Goal: Task Accomplishment & Management: Complete application form

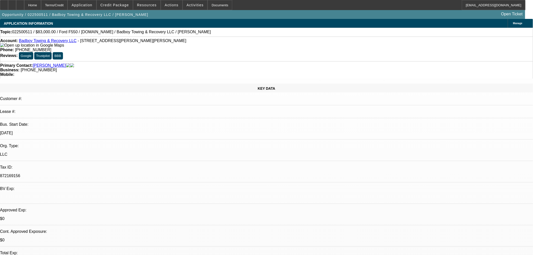
select select "0"
select select "2"
select select "0"
select select "6"
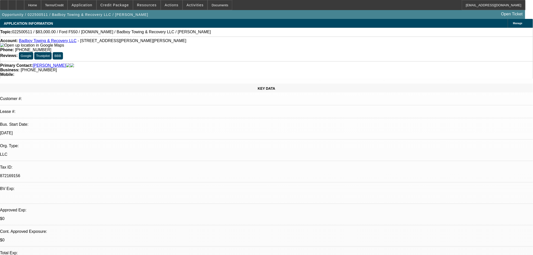
select select "0"
select select "2"
select select "0"
select select "6"
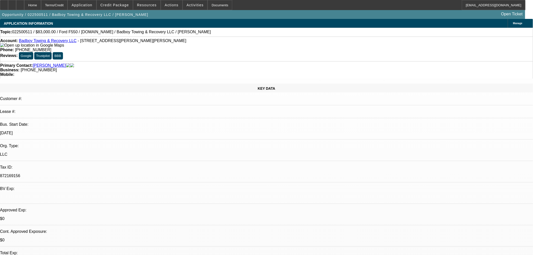
select select "0"
select select "2"
select select "0"
select select "6"
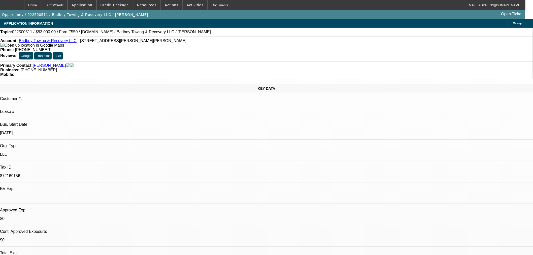
select select "0"
select select "2"
select select "0"
select select "6"
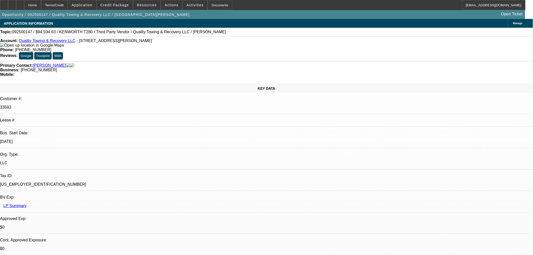
select select "0"
select select "6"
select select "0"
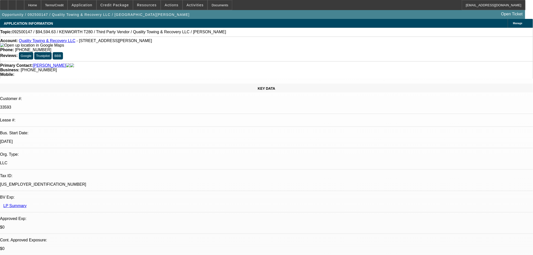
select select "0"
select select "6"
select select "0"
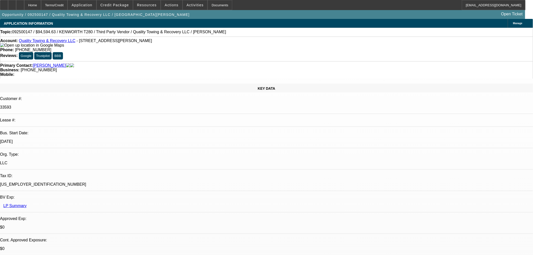
select select "0"
select select "6"
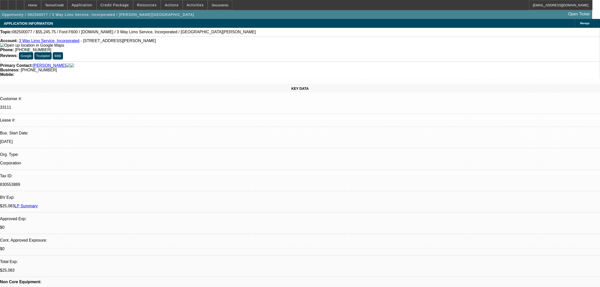
select select "0"
select select "2"
select select "0.1"
select select "4"
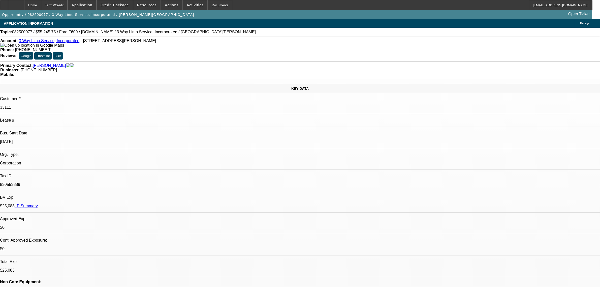
select select "0.15"
select select "0"
select select "0.1"
select select "4"
select select "0.15"
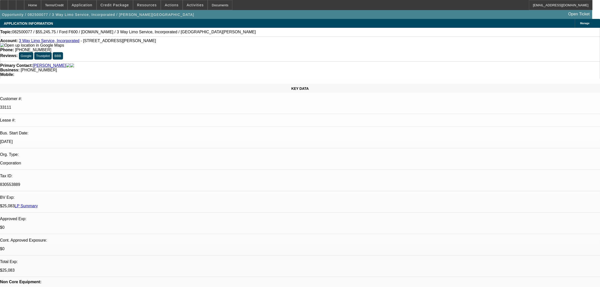
select select "2"
select select "0.1"
select select "4"
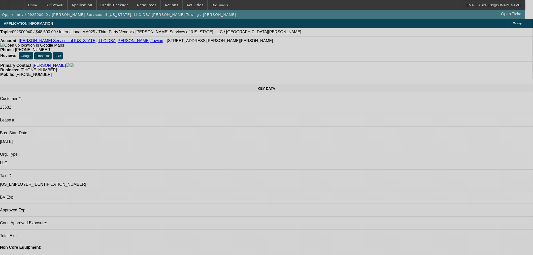
select select "0"
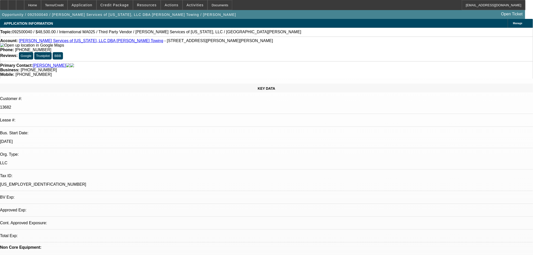
select select "2"
select select "0.1"
select select "4"
select select "0"
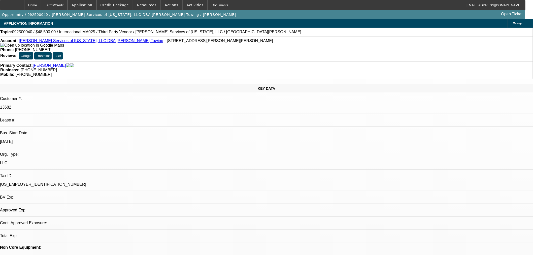
select select "2"
select select "0.1"
select select "4"
select select "0"
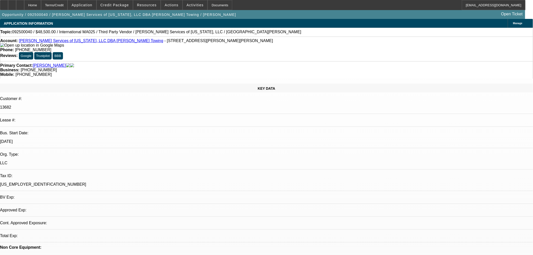
select select "2"
select select "0.1"
select select "4"
select select "0.1"
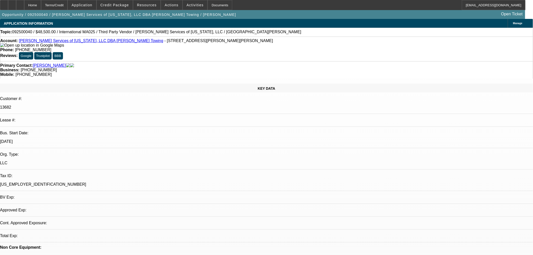
select select "2"
select select "0.1"
select select "4"
drag, startPoint x: 407, startPoint y: 42, endPoint x: 428, endPoint y: 53, distance: 23.8
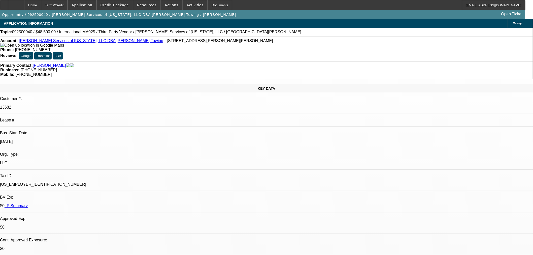
drag, startPoint x: 426, startPoint y: 160, endPoint x: 524, endPoint y: 174, distance: 99.2
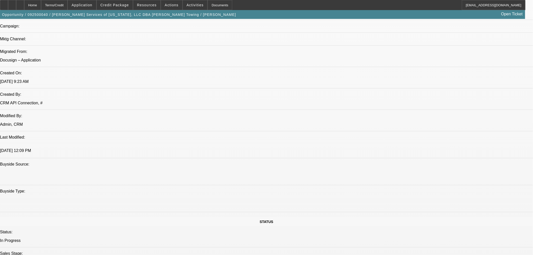
scroll to position [280, 0]
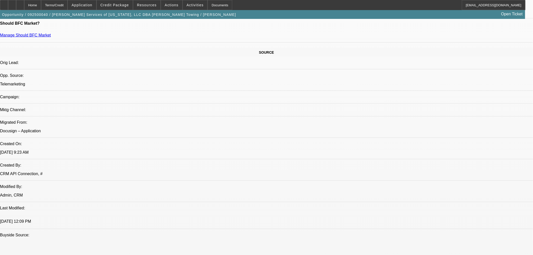
drag, startPoint x: 153, startPoint y: 48, endPoint x: 158, endPoint y: 48, distance: 5.1
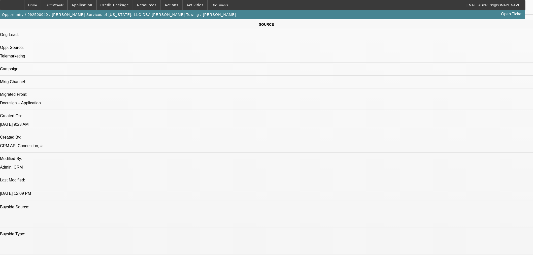
scroll to position [364, 0]
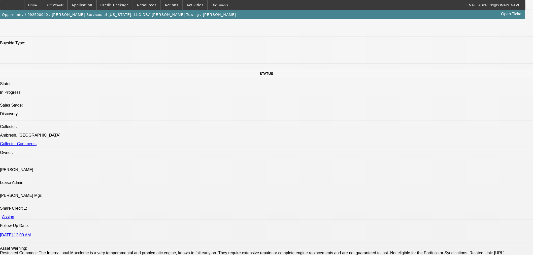
scroll to position [560, 0]
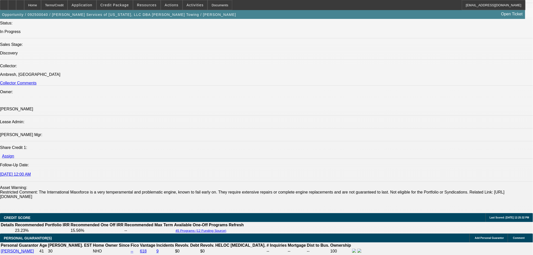
drag, startPoint x: 338, startPoint y: 174, endPoint x: 344, endPoint y: 175, distance: 5.9
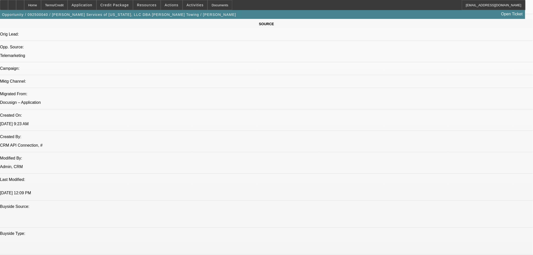
scroll to position [392, 0]
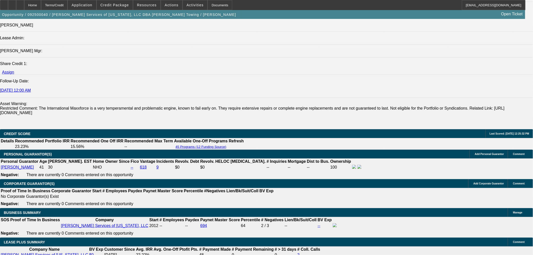
scroll to position [784, 0]
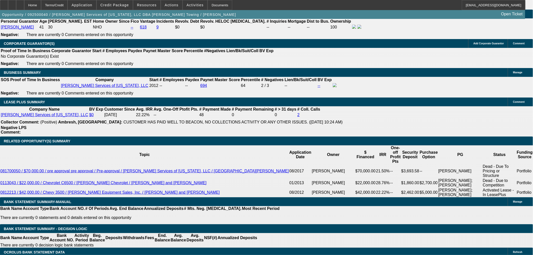
type input "$1,450.16"
type input "4"
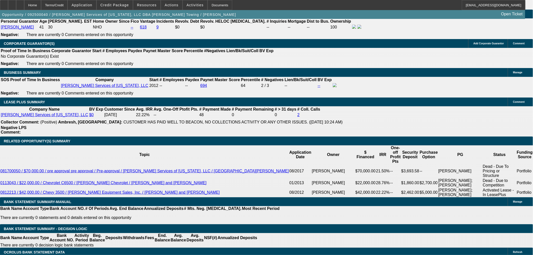
type input "UNKNOWN"
type input "$12,608.72"
type input "$25,217.44"
type input "42"
type input "$1,589.76"
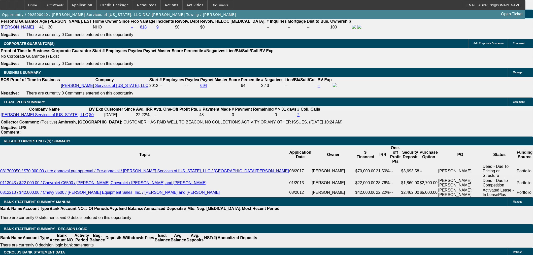
type input "$3,179.52"
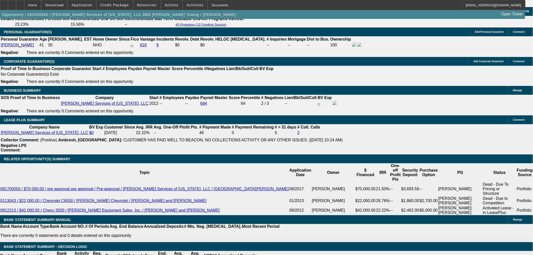
scroll to position [840, 0]
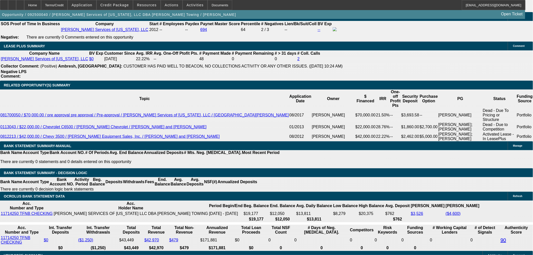
type input "4"
type input "$12,608.72"
type input "$25,217.44"
type input "48"
type input "$1,450.16"
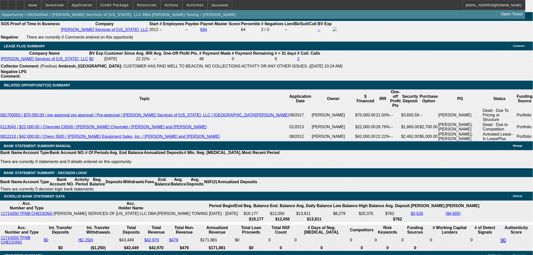
type input "$2,900.32"
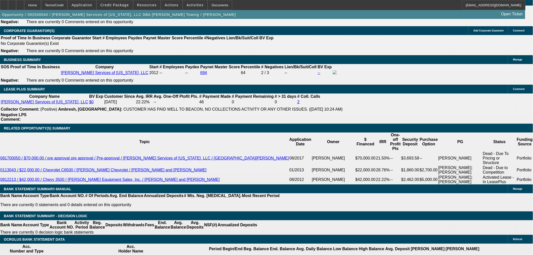
scroll to position [784, 0]
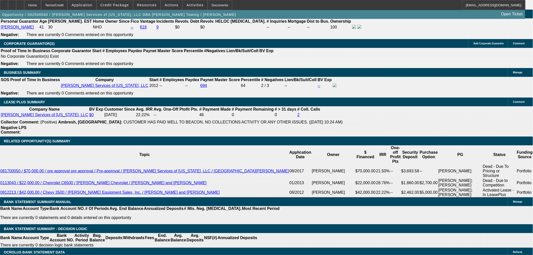
drag, startPoint x: 145, startPoint y: 45, endPoint x: 145, endPoint y: 42, distance: 2.8
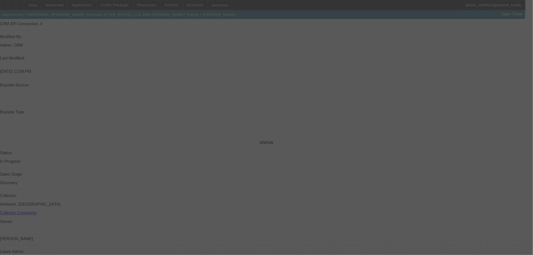
scroll to position [364, 0]
select select "0"
select select "2"
select select "0.1"
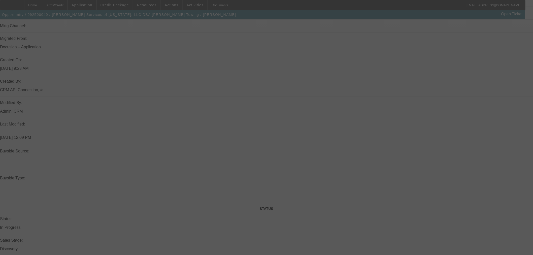
select select "4"
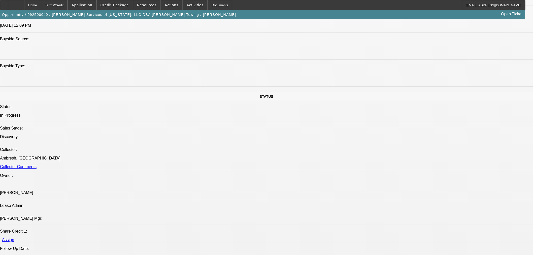
scroll to position [448, 0]
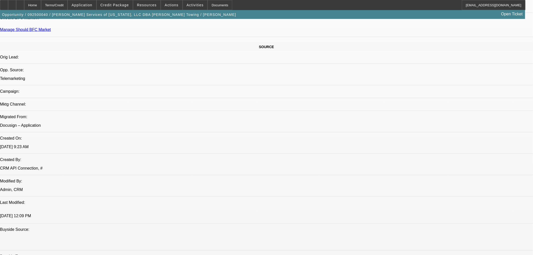
scroll to position [252, 0]
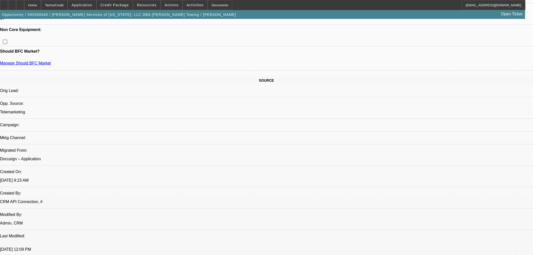
drag, startPoint x: 358, startPoint y: 172, endPoint x: 507, endPoint y: 157, distance: 149.7
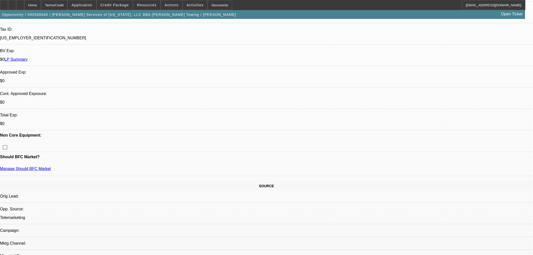
scroll to position [196, 0]
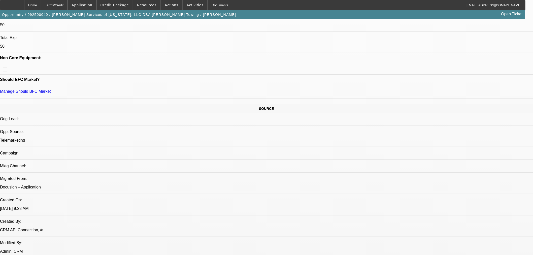
scroll to position [56, 0]
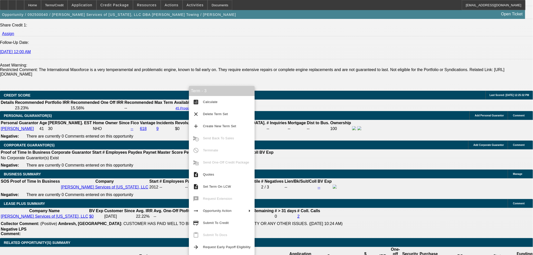
scroll to position [644, 0]
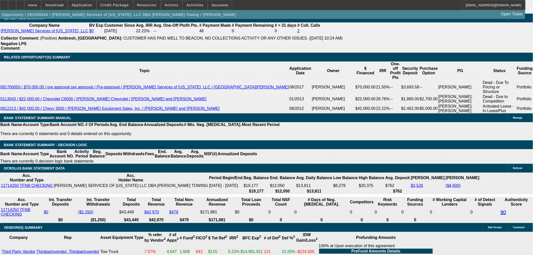
scroll to position [28, 0]
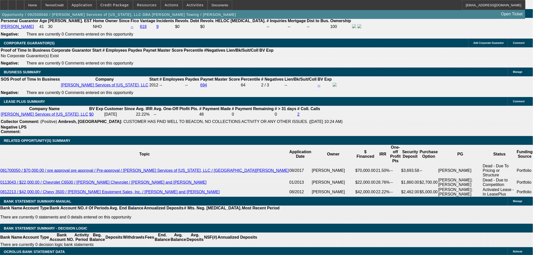
scroll to position [784, 0]
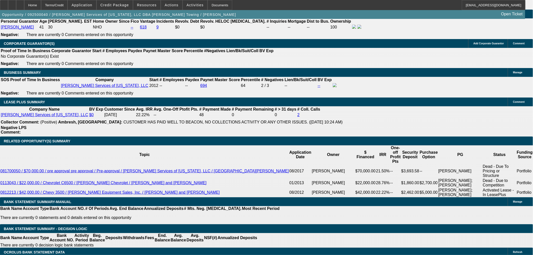
drag, startPoint x: 160, startPoint y: 131, endPoint x: 157, endPoint y: 134, distance: 4.3
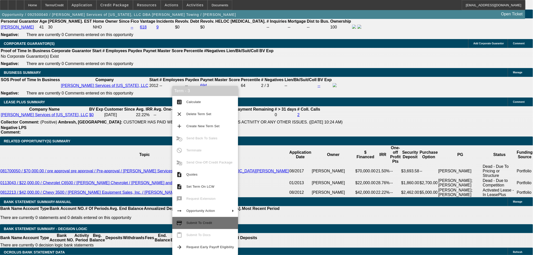
click at [212, 224] on span "Submit To Credit" at bounding box center [210, 223] width 48 height 6
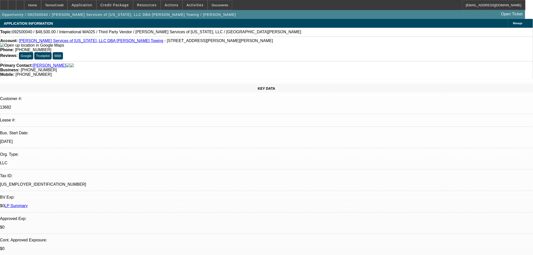
select select "0"
select select "2"
select select "0.1"
select select "4"
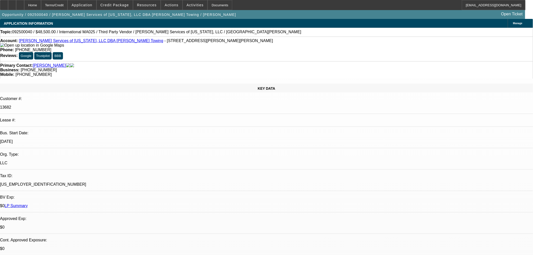
select select "0"
select select "2"
select select "0.1"
select select "4"
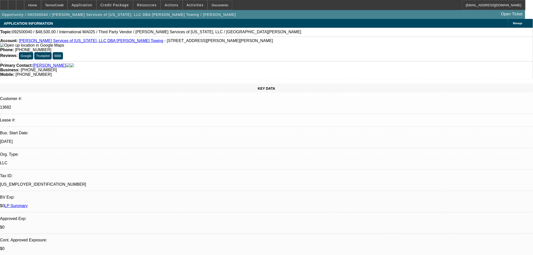
select select "0"
select select "2"
select select "0.1"
select select "4"
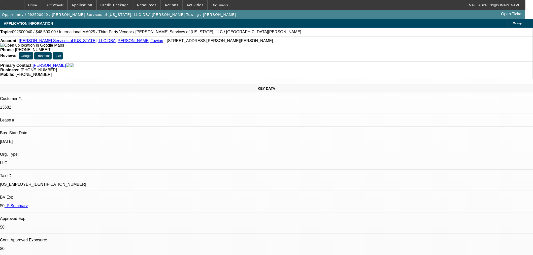
select select "0.1"
select select "2"
select select "0.1"
select select "4"
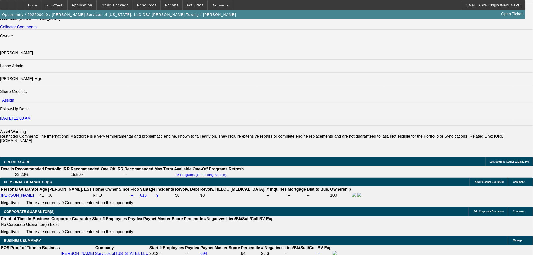
scroll to position [756, 0]
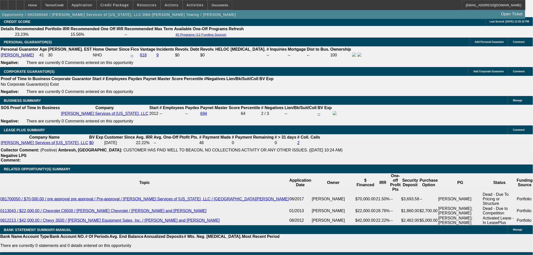
type input "4"
type input "UNKNOWN"
type input "$12,608.72"
type input "$25,217.44"
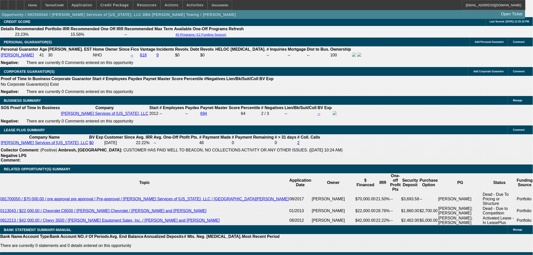
type input "42"
type input "$1,589.76"
type input "$3,179.52"
type input "42"
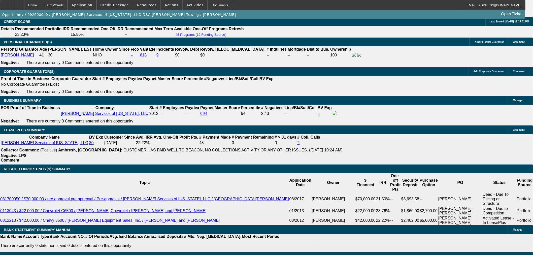
type input "1"
type input "$2.00"
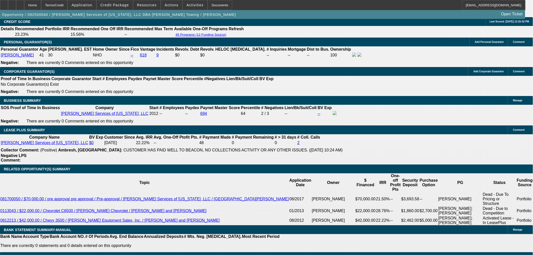
type input "1495"
type input "15.2"
type input "$2,990.00"
type input "$1,495.00"
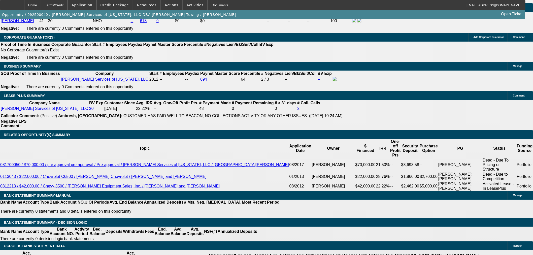
scroll to position [812, 0]
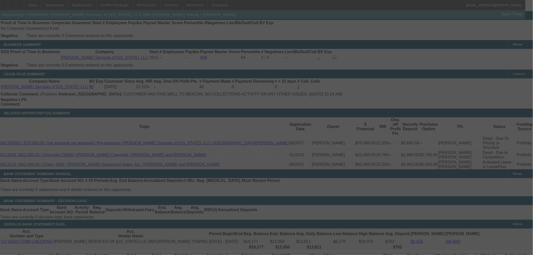
select select "0"
select select "2"
select select "0.1"
select select "4"
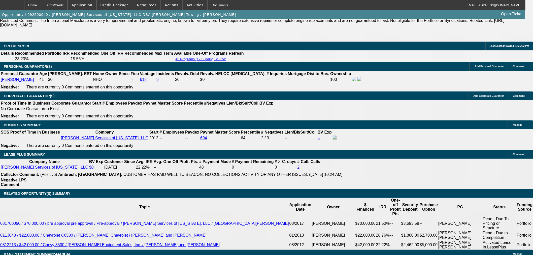
scroll to position [756, 0]
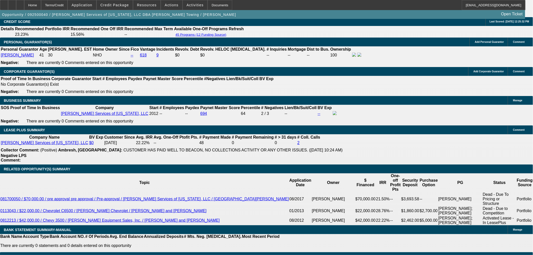
type input "4"
type input "UNKNOWN"
type input "$12,510.15"
type input "$25,020.30"
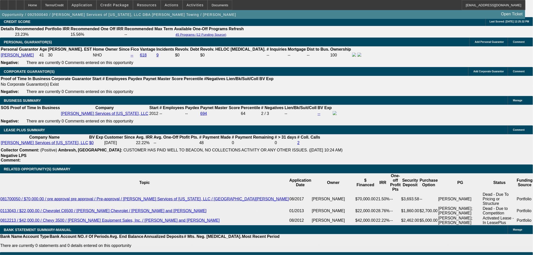
type input "44"
type input "$1,443.45"
type input "$2,886.90"
type input "44"
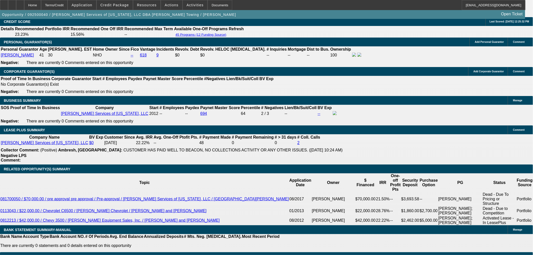
type input "1"
type input "$2.00"
type input "1485"
type input "16.8"
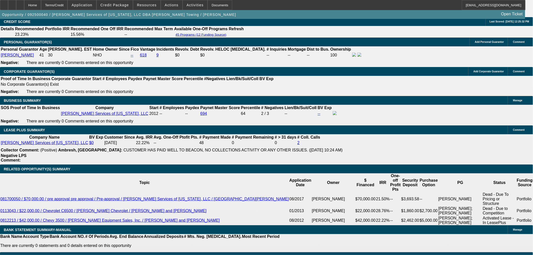
type input "$2,970.00"
type input "$1,485.00"
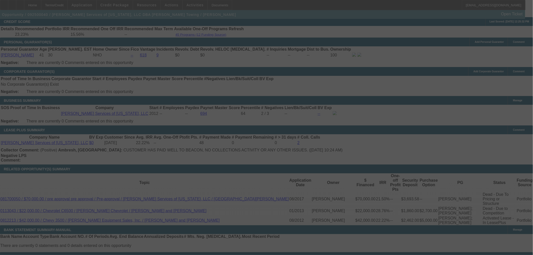
scroll to position [784, 0]
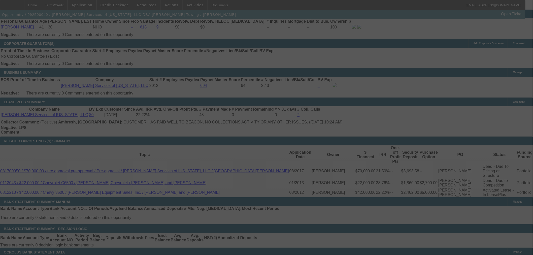
select select "0"
select select "2"
select select "0.1"
select select "4"
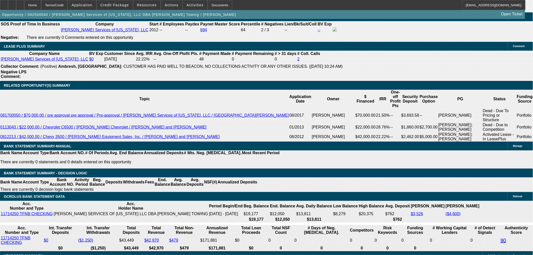
scroll to position [840, 0]
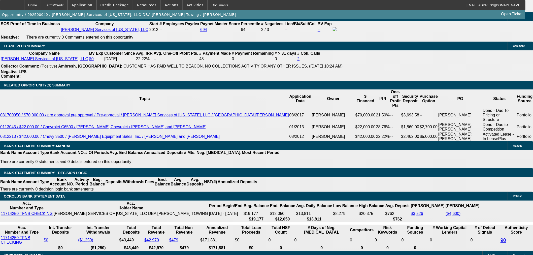
type input "145"
type input "$290.00"
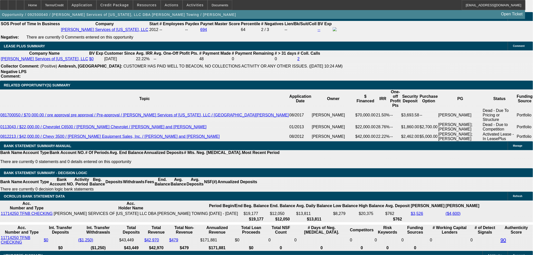
type input "UNKNOWN"
type input "1495"
type input "$2,990.00"
type input "17.2"
type input "$1,495.00"
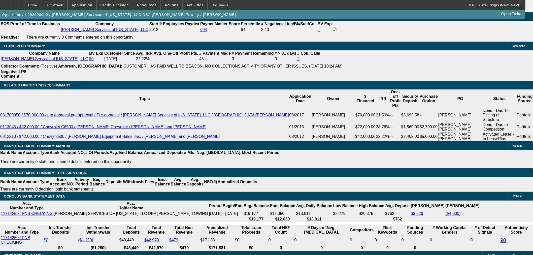
drag, startPoint x: 167, startPoint y: 44, endPoint x: 163, endPoint y: 44, distance: 3.5
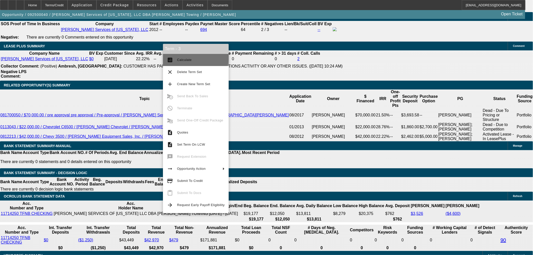
click at [195, 54] on button "calculate Calculate" at bounding box center [196, 60] width 66 height 12
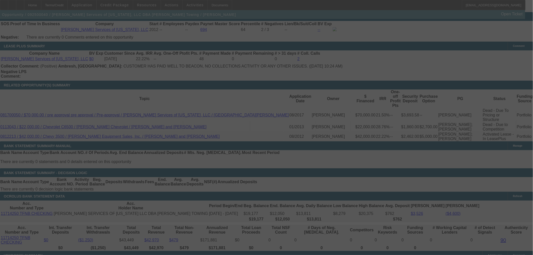
select select "0"
select select "2"
select select "0.1"
select select "4"
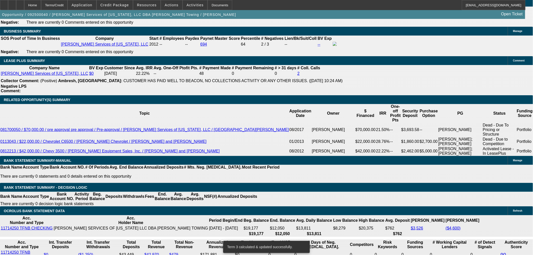
scroll to position [812, 0]
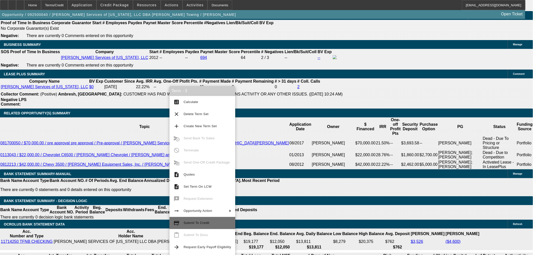
click at [215, 224] on span "Submit To Credit" at bounding box center [208, 223] width 48 height 6
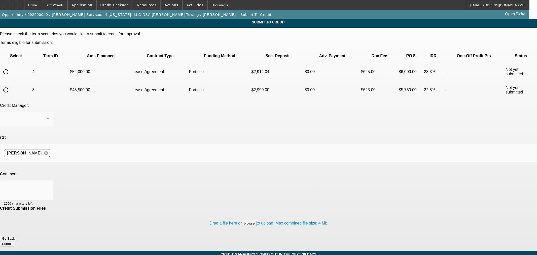
click at [11, 85] on input "radio" at bounding box center [6, 90] width 10 height 10
radio input "true"
click at [252, 88] on p "$2,990.00" at bounding box center [278, 90] width 52 height 5
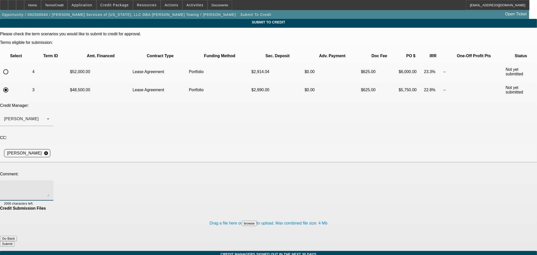
click at [49, 184] on textarea at bounding box center [26, 190] width 45 height 12
click at [49, 184] on textarea "Hi Michael, I wanted to appeal this one up to you. Write up in file. Alfredo is…" at bounding box center [26, 190] width 45 height 12
drag, startPoint x: 333, startPoint y: 127, endPoint x: 338, endPoint y: 129, distance: 5.3
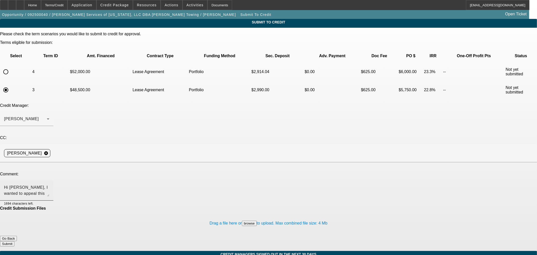
drag, startPoint x: 338, startPoint y: 129, endPoint x: 332, endPoint y: 140, distance: 12.7
click at [49, 180] on div "Hi Michael, I wanted to appeal this one up to you. Write up in file. Alfredo is…" at bounding box center [26, 190] width 45 height 20
click at [49, 184] on textarea "Hi Michael, I wanted to appeal this one up to you. Write up in file. Alfredo is…" at bounding box center [26, 190] width 45 height 12
click at [49, 180] on div "Hi Michael, I wanted to appeal this one up to you. Write up in file. Alfredo is…" at bounding box center [26, 190] width 45 height 20
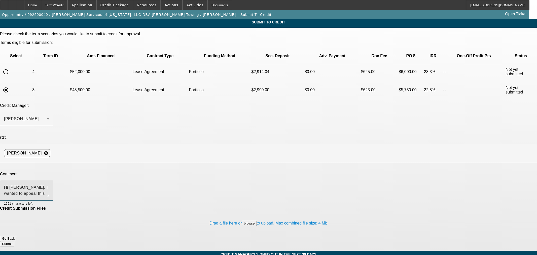
click at [49, 184] on textarea "Hi Michael, I wanted to appeal this one up to you. Write up in file. Alfredo is…" at bounding box center [26, 190] width 45 height 12
drag, startPoint x: 168, startPoint y: 130, endPoint x: 206, endPoint y: 140, distance: 39.0
click at [49, 184] on textarea "Hi Michael, I wanted to appeal this one up to you. Write up in file. Alfredo is…" at bounding box center [26, 190] width 45 height 12
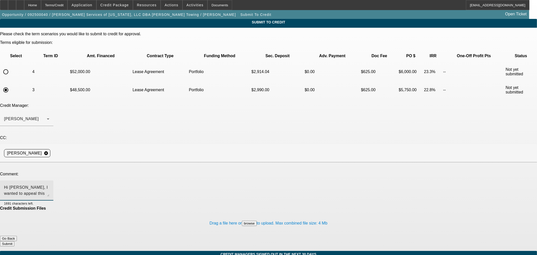
click at [49, 184] on textarea "Hi Michael, I wanted to appeal this one up to you. Write up in file. Alfredo is…" at bounding box center [26, 190] width 45 height 12
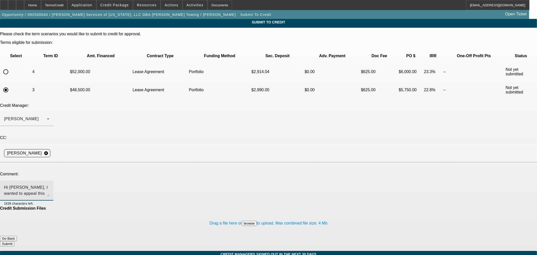
type textarea "Hi Michael, I wanted to appeal this one up to you. Write up in file. Alfredo is…"
click at [14, 241] on button "Submit" at bounding box center [7, 243] width 14 height 5
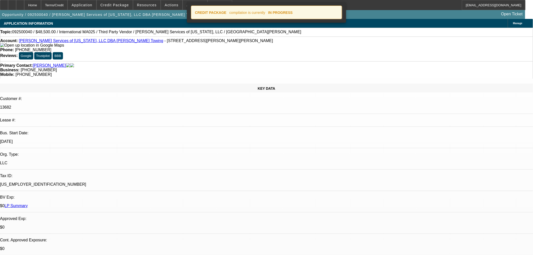
select select "0"
select select "2"
select select "0.1"
select select "4"
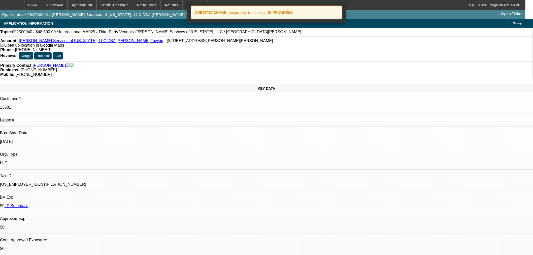
select select "0"
select select "2"
select select "0.1"
select select "4"
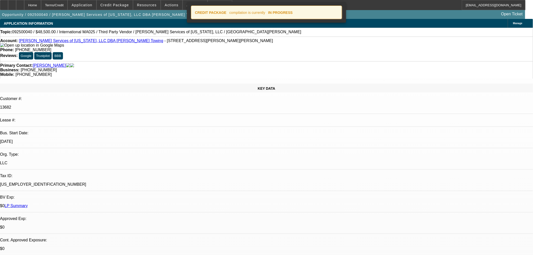
select select "0"
select select "2"
select select "0.1"
select select "4"
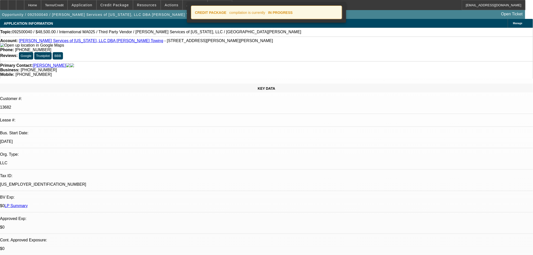
select select "0.1"
select select "2"
select select "0.1"
select select "4"
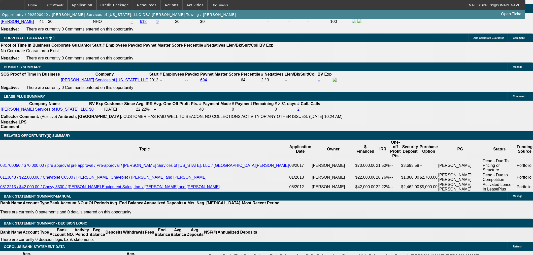
scroll to position [840, 0]
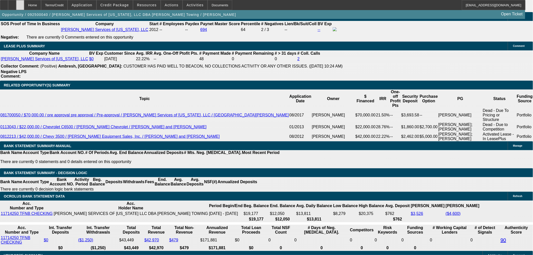
drag, startPoint x: 37, startPoint y: 6, endPoint x: 34, endPoint y: 6, distance: 3.0
click at [34, 6] on div "Home Terms/Credit Application Credit Package Resources Actions Activities Docum…" at bounding box center [263, 5] width 526 height 10
click at [24, 6] on div at bounding box center [20, 5] width 8 height 10
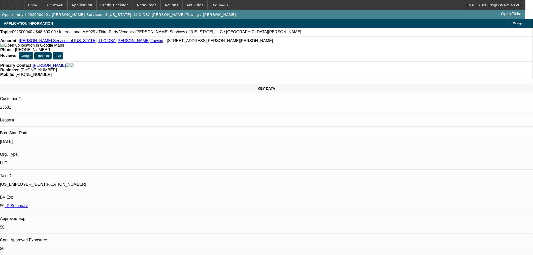
select select "0"
select select "2"
select select "0.1"
select select "4"
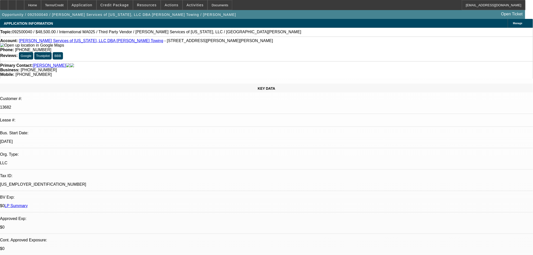
select select "0"
select select "2"
select select "0.1"
select select "4"
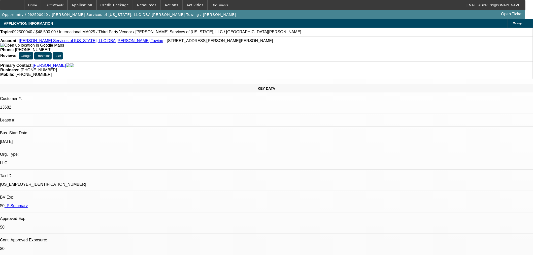
select select "0"
select select "2"
select select "0.1"
select select "4"
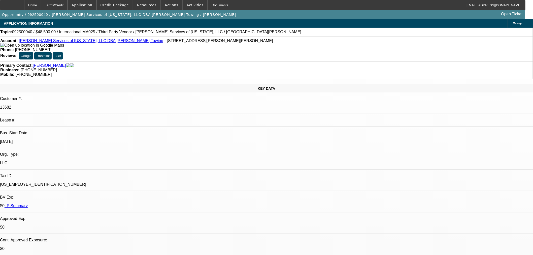
select select "0.1"
select select "2"
select select "0.1"
select select "4"
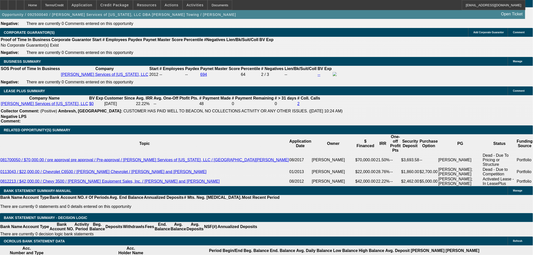
scroll to position [784, 0]
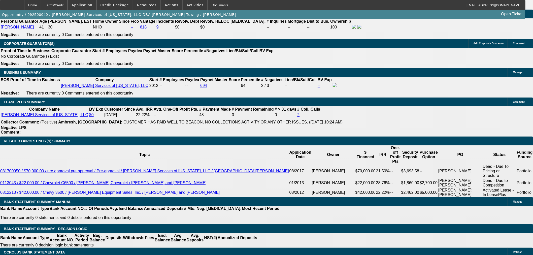
drag, startPoint x: 407, startPoint y: 57, endPoint x: 406, endPoint y: 66, distance: 9.3
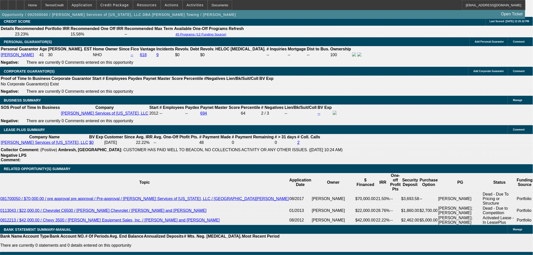
scroll to position [756, 0]
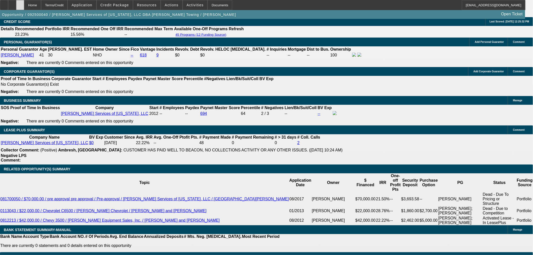
click at [24, 6] on div at bounding box center [20, 5] width 8 height 10
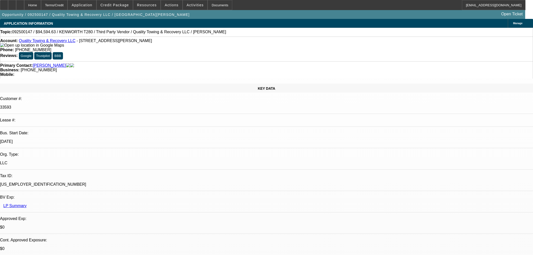
select select "0"
select select "6"
select select "0"
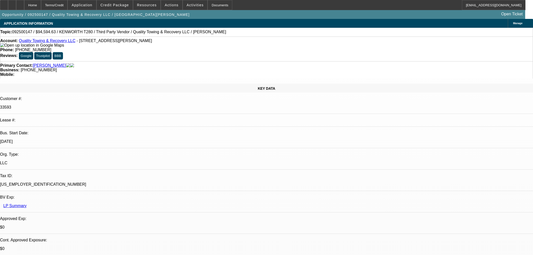
select select "0"
select select "6"
select select "0"
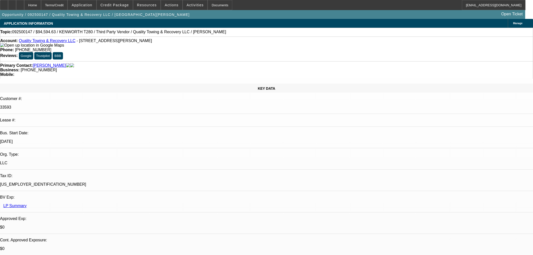
select select "0"
select select "6"
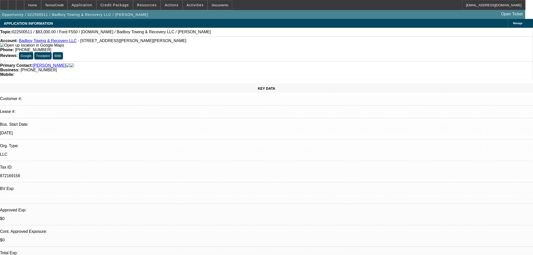
select select "0"
select select "2"
select select "0"
select select "6"
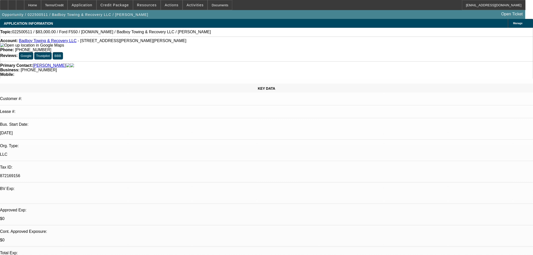
select select "0"
select select "2"
select select "0"
select select "6"
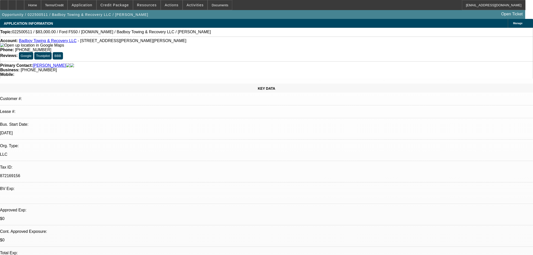
select select "0"
select select "2"
select select "0"
select select "6"
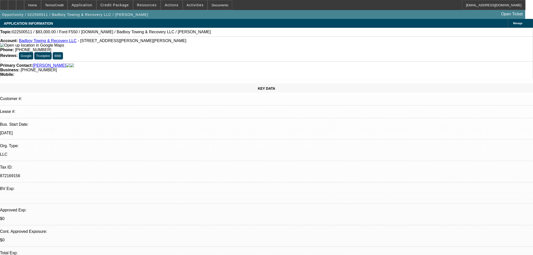
select select "0"
select select "2"
select select "0"
select select "6"
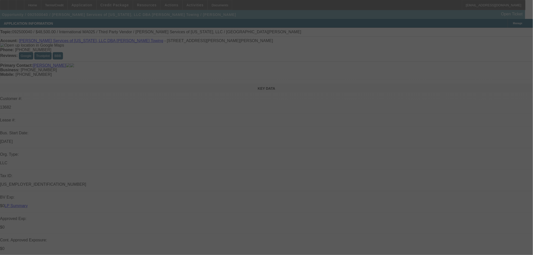
select select "0"
select select "2"
select select "0.1"
select select "4"
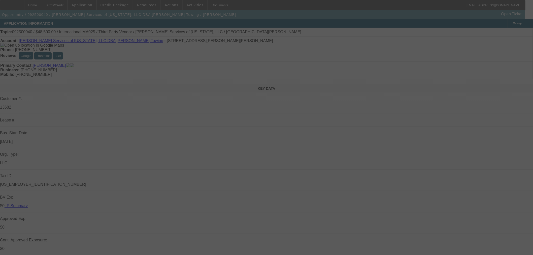
select select "0"
select select "2"
select select "0.1"
select select "4"
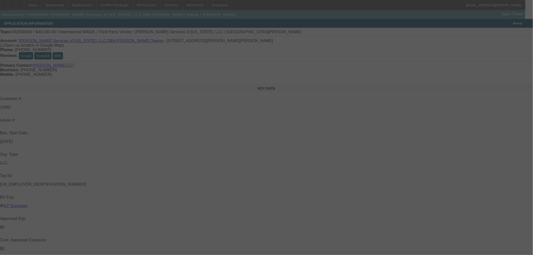
select select "0"
select select "2"
select select "0.1"
select select "4"
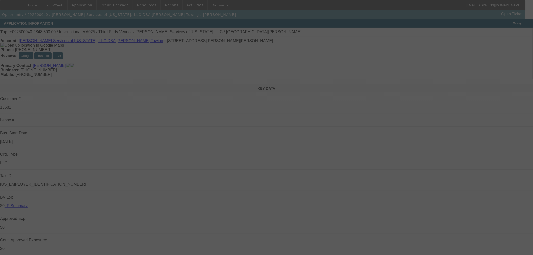
select select "0.1"
select select "2"
select select "0.1"
select select "4"
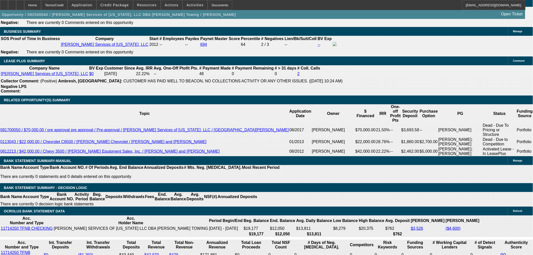
scroll to position [812, 0]
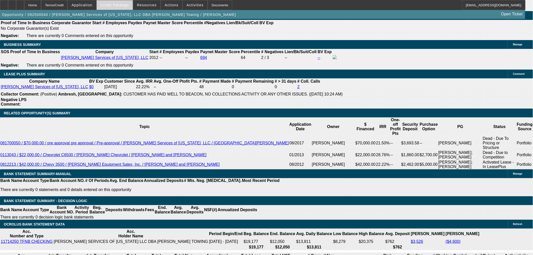
drag, startPoint x: 130, startPoint y: 4, endPoint x: 129, endPoint y: 8, distance: 3.8
click at [129, 4] on span "Credit Package" at bounding box center [115, 5] width 28 height 4
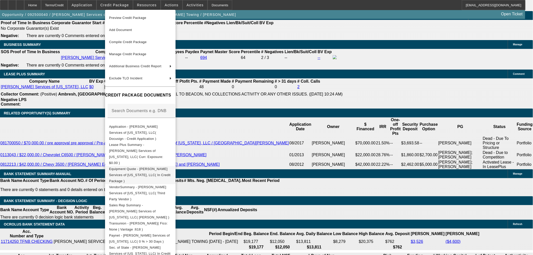
click at [150, 167] on span "Equipment Quote - Macedo Services of Texas, LLC( In Credit Package )" at bounding box center [139, 175] width 61 height 16
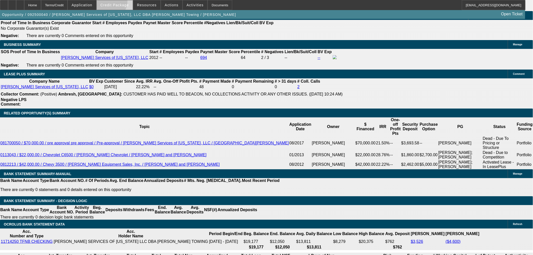
click at [116, 3] on span at bounding box center [115, 5] width 36 height 12
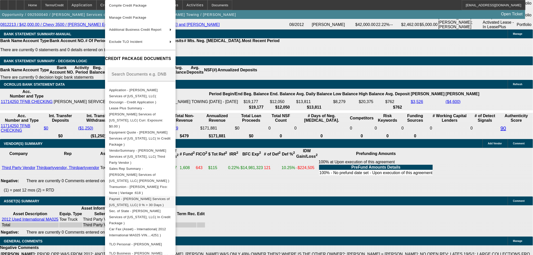
scroll to position [30, 0]
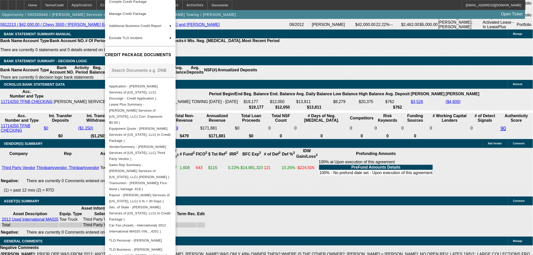
click at [404, 88] on div at bounding box center [266, 127] width 533 height 255
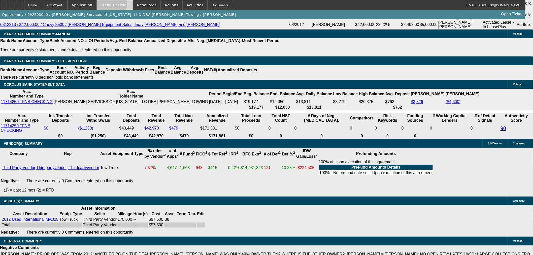
click at [118, 4] on span "Credit Package" at bounding box center [115, 5] width 28 height 4
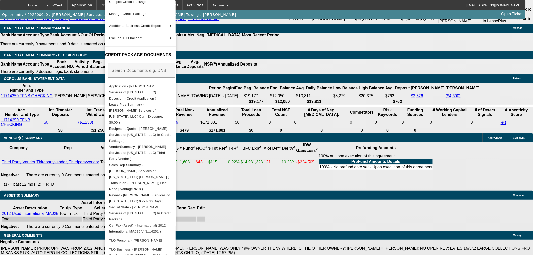
click at [412, 111] on div at bounding box center [266, 127] width 533 height 255
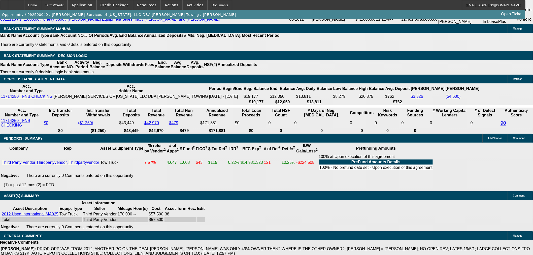
scroll to position [28, 0]
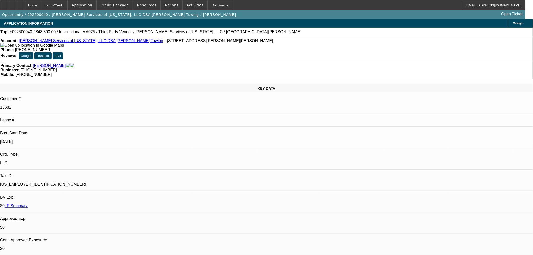
select select "0"
select select "2"
select select "0.1"
select select "0"
select select "2"
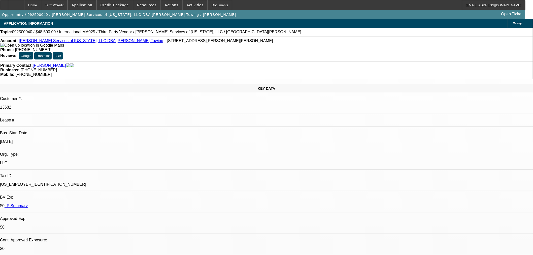
select select "0.1"
select select "0"
select select "2"
select select "0.1"
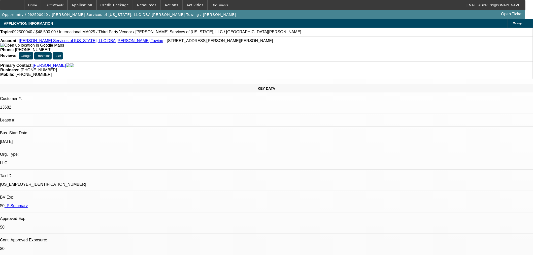
select select "2"
select select "0.1"
select select "1"
select select "2"
select select "4"
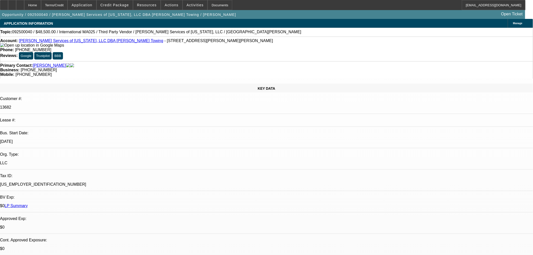
select select "1"
select select "2"
select select "4"
select select "1"
select select "2"
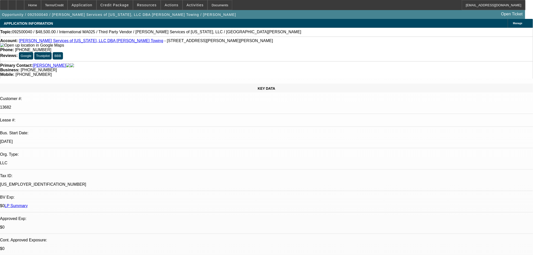
select select "4"
select select "1"
select select "2"
select select "4"
